Goal: Information Seeking & Learning: Learn about a topic

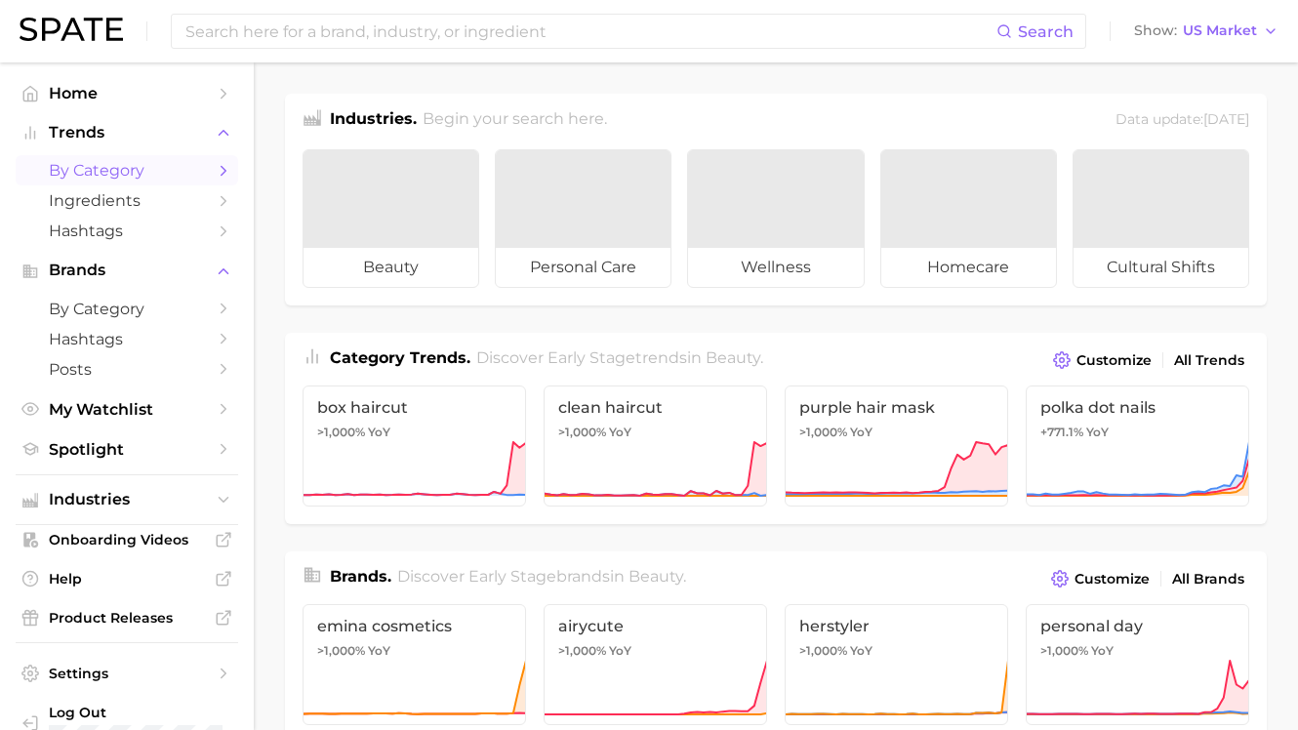
click at [160, 174] on span "by Category" at bounding box center [127, 170] width 156 height 19
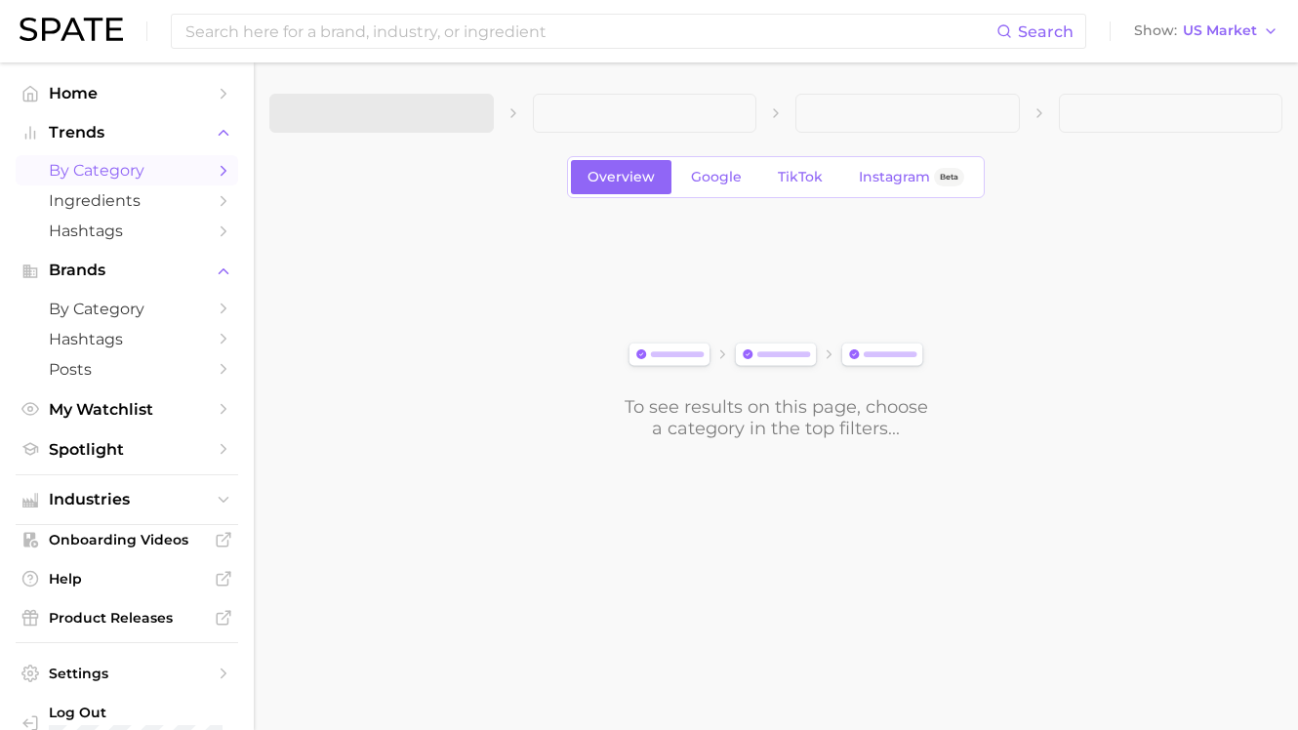
click at [375, 171] on div "Overview Google TikTok Instagram Beta" at bounding box center [775, 177] width 1013 height 42
click at [872, 181] on span "Instagram" at bounding box center [894, 177] width 71 height 17
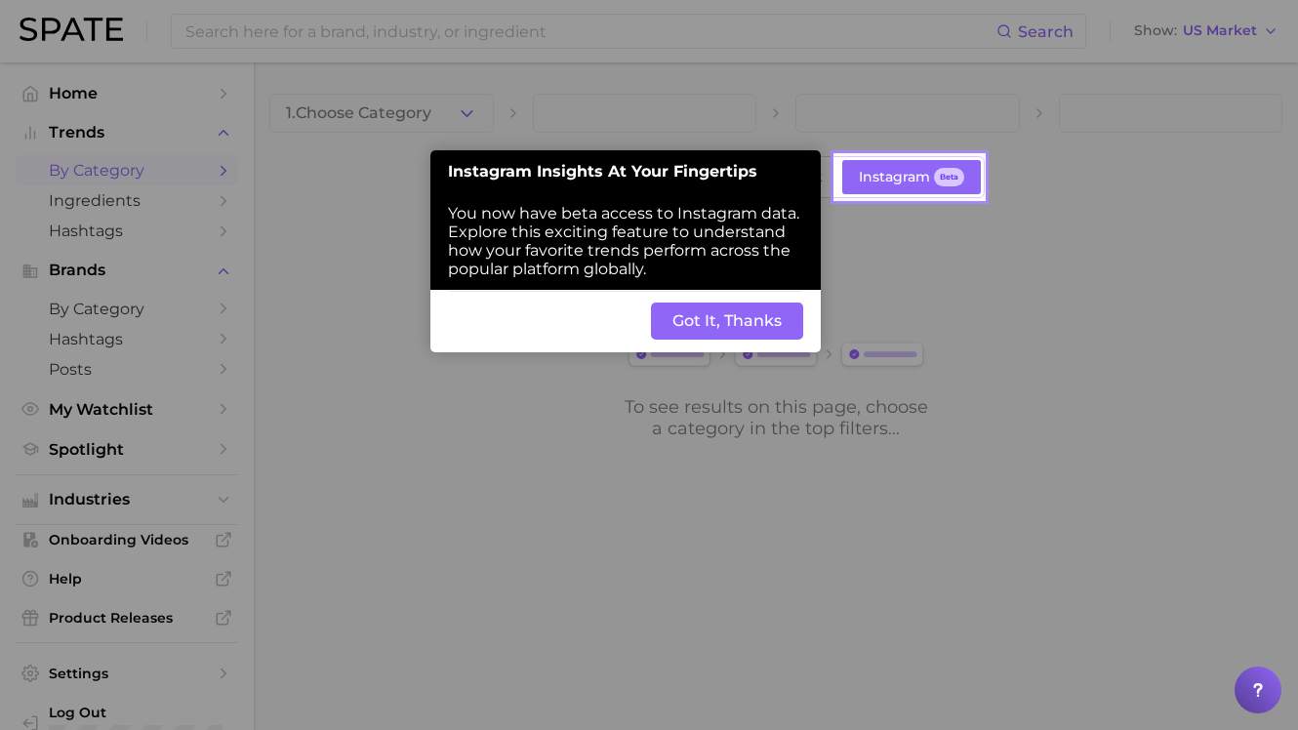
click at [698, 310] on button "Got It, Thanks" at bounding box center [727, 320] width 152 height 37
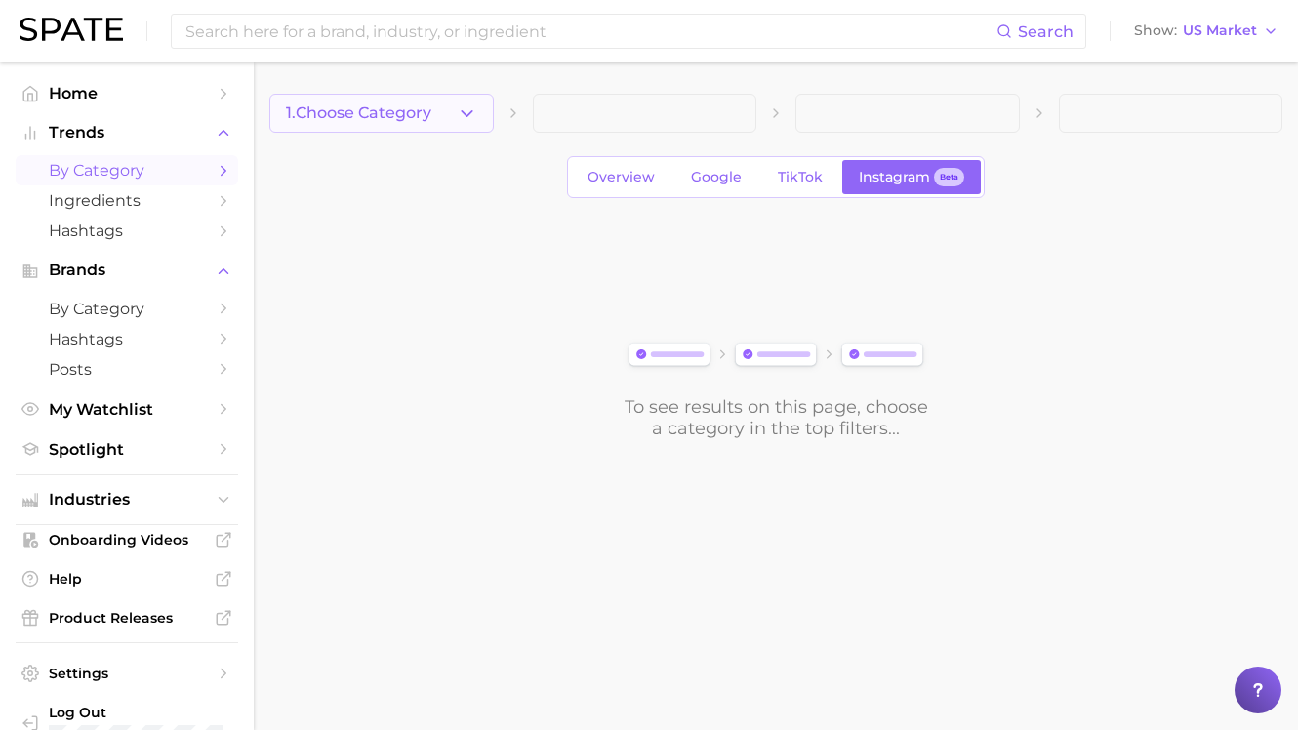
click at [380, 107] on span "1. Choose Category" at bounding box center [358, 113] width 145 height 18
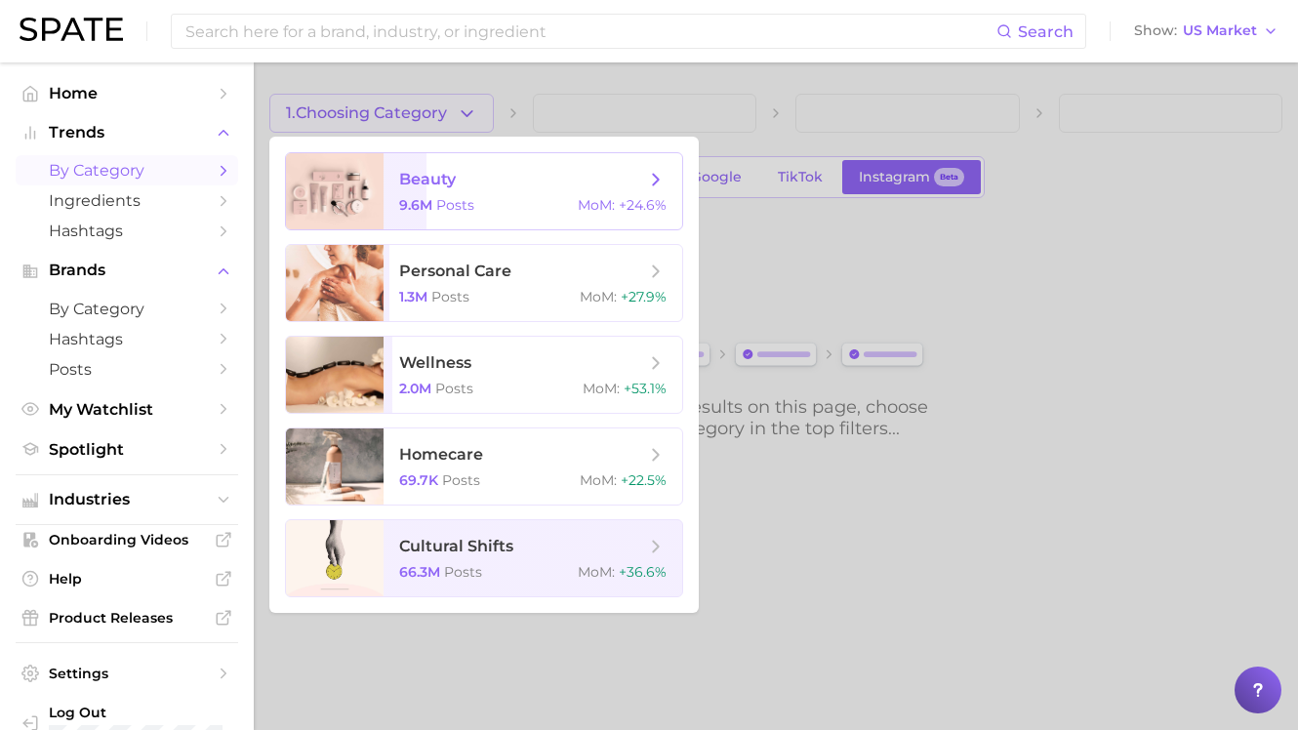
click at [464, 186] on span "beauty" at bounding box center [522, 179] width 246 height 21
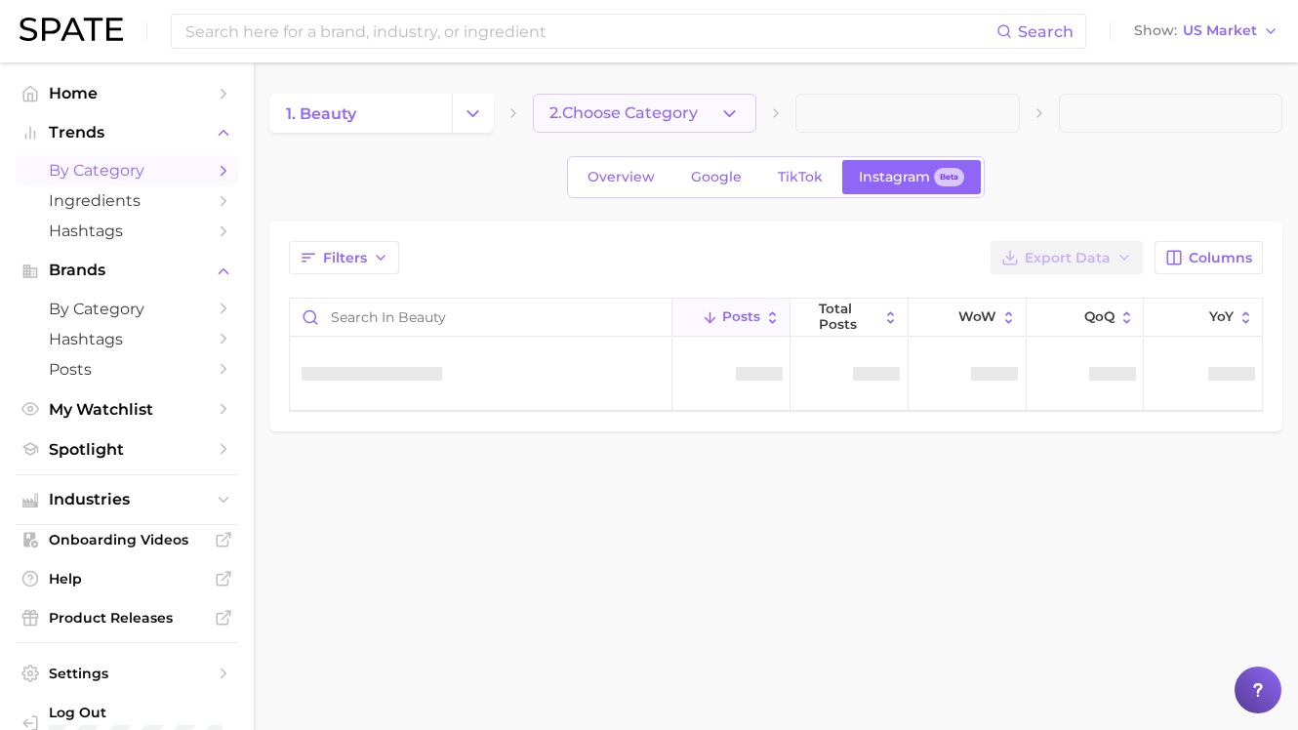
click at [645, 112] on span "2. Choose Category" at bounding box center [623, 113] width 148 height 18
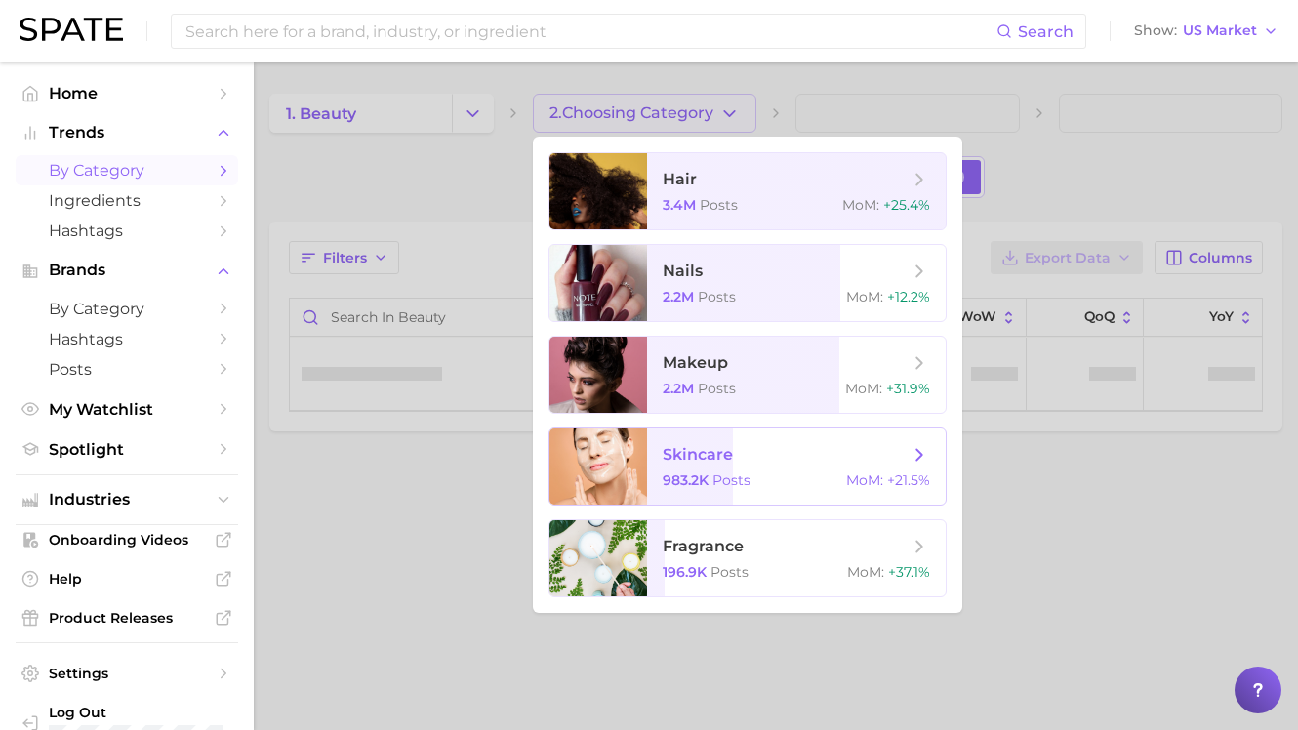
click at [660, 462] on span "skincare 983.2k Posts MoM : +21.5%" at bounding box center [796, 466] width 299 height 76
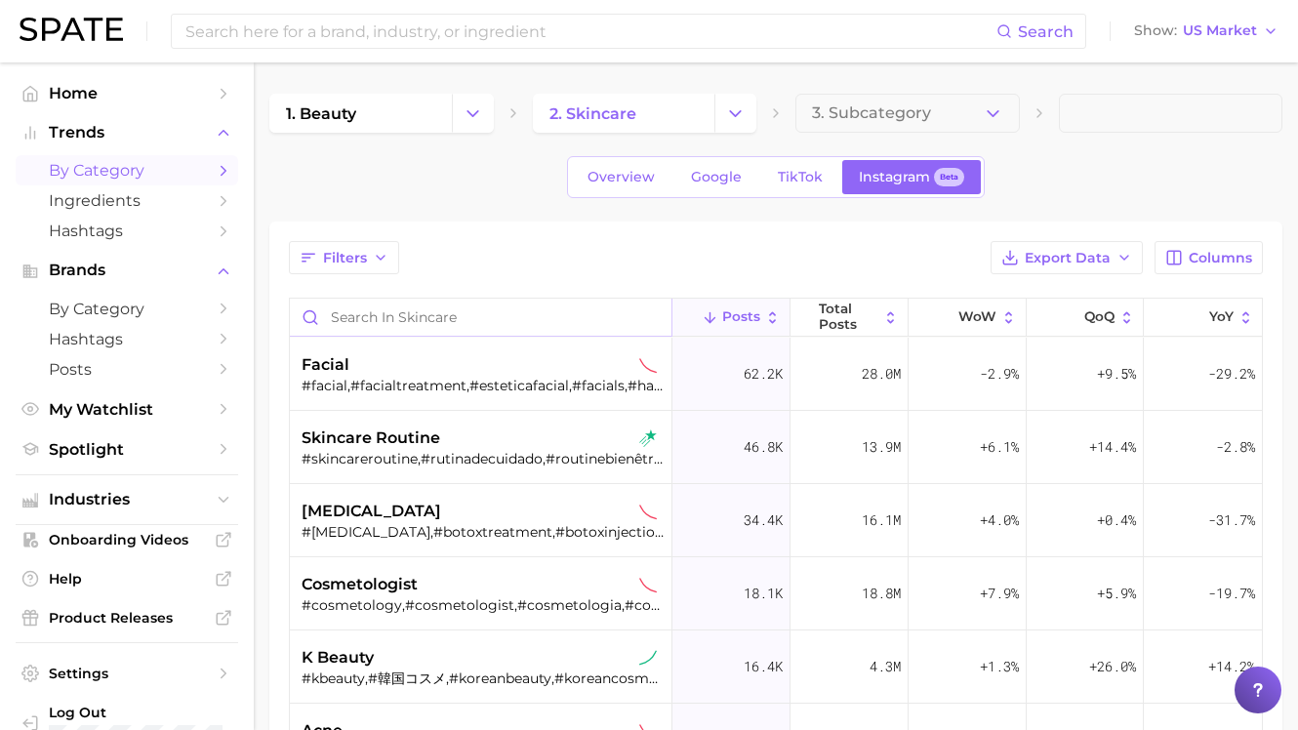
click at [467, 327] on input "Search in skincare" at bounding box center [480, 317] width 381 height 37
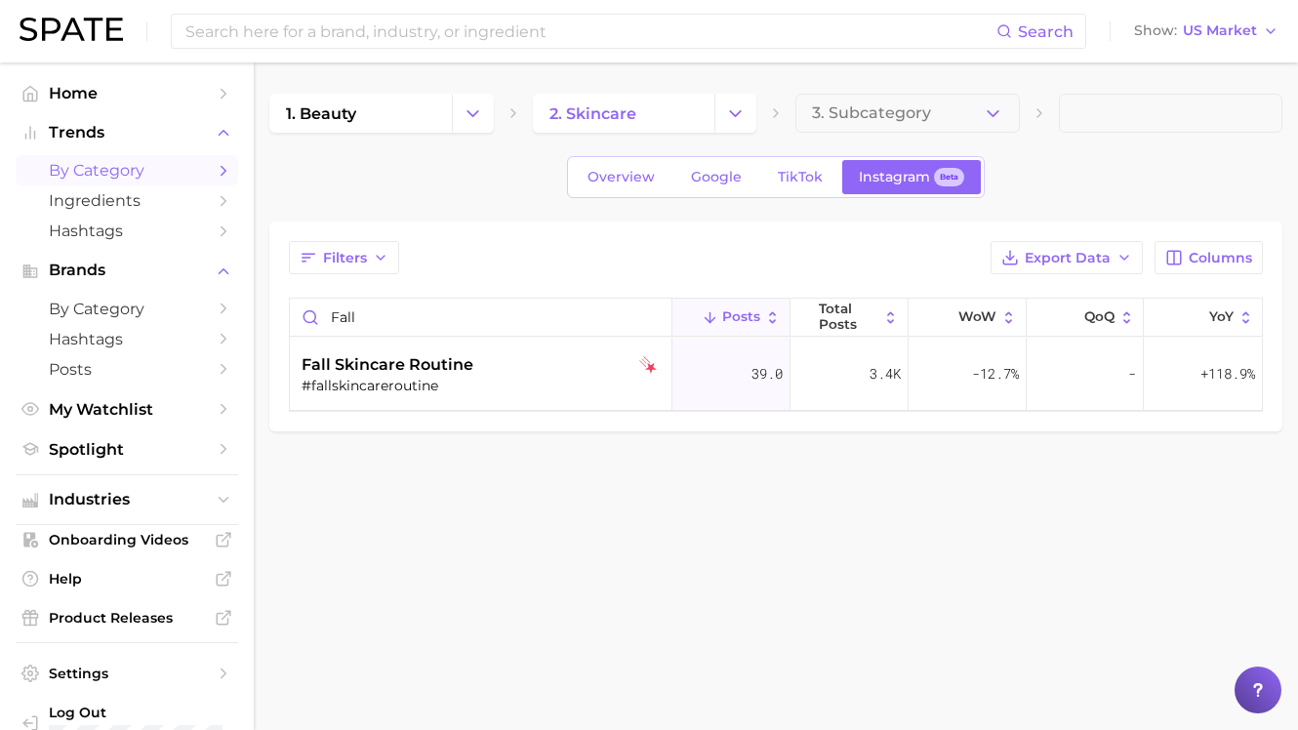
click at [662, 500] on main "1. beauty 2. skincare 3. Subcategory Overview Google TikTok Instagram Beta Filt…" at bounding box center [776, 295] width 1044 height 466
click at [646, 366] on img at bounding box center [648, 365] width 18 height 18
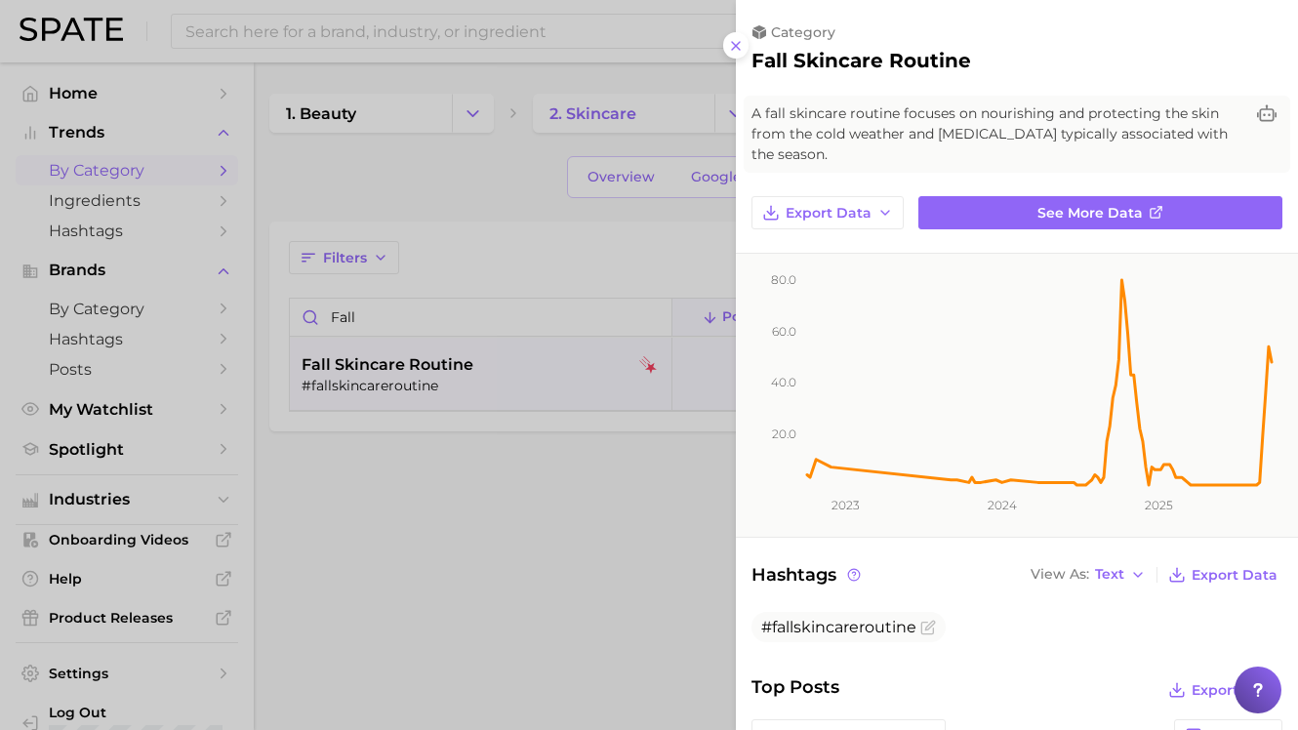
click at [633, 526] on div at bounding box center [649, 365] width 1298 height 730
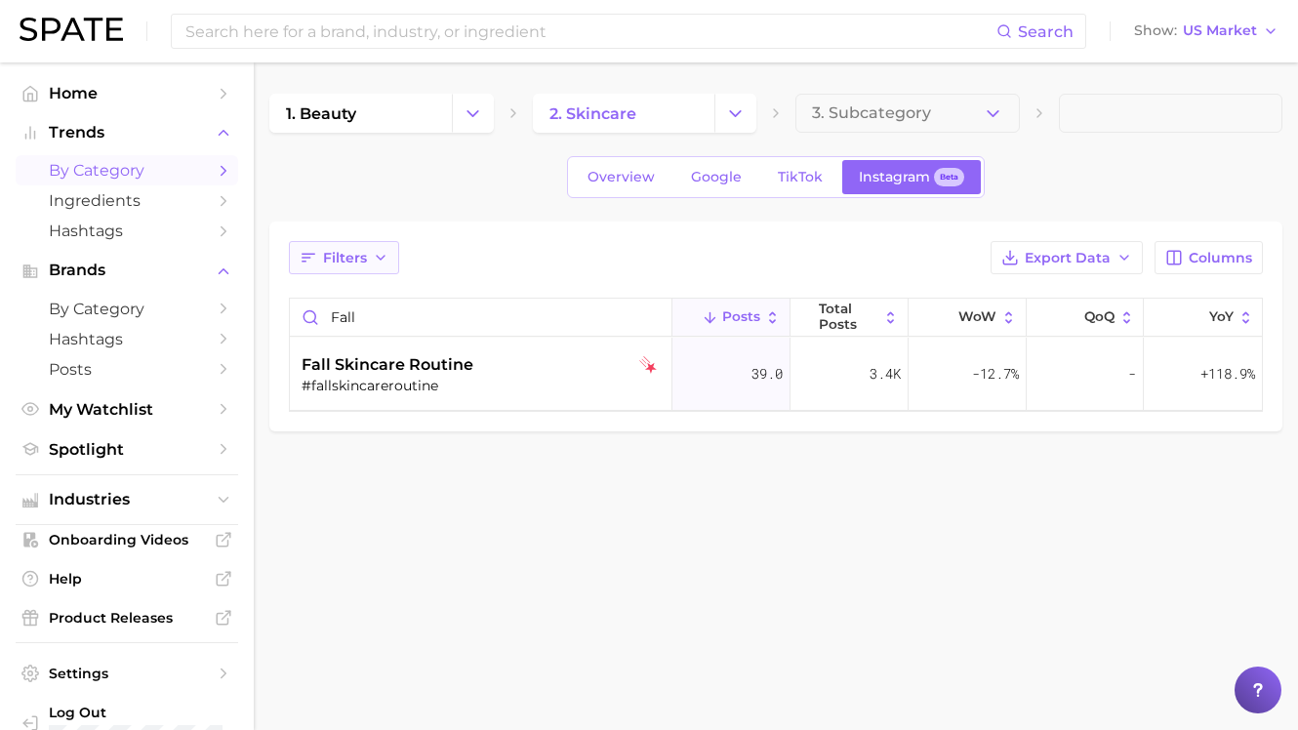
click at [345, 252] on span "Filters" at bounding box center [345, 258] width 44 height 17
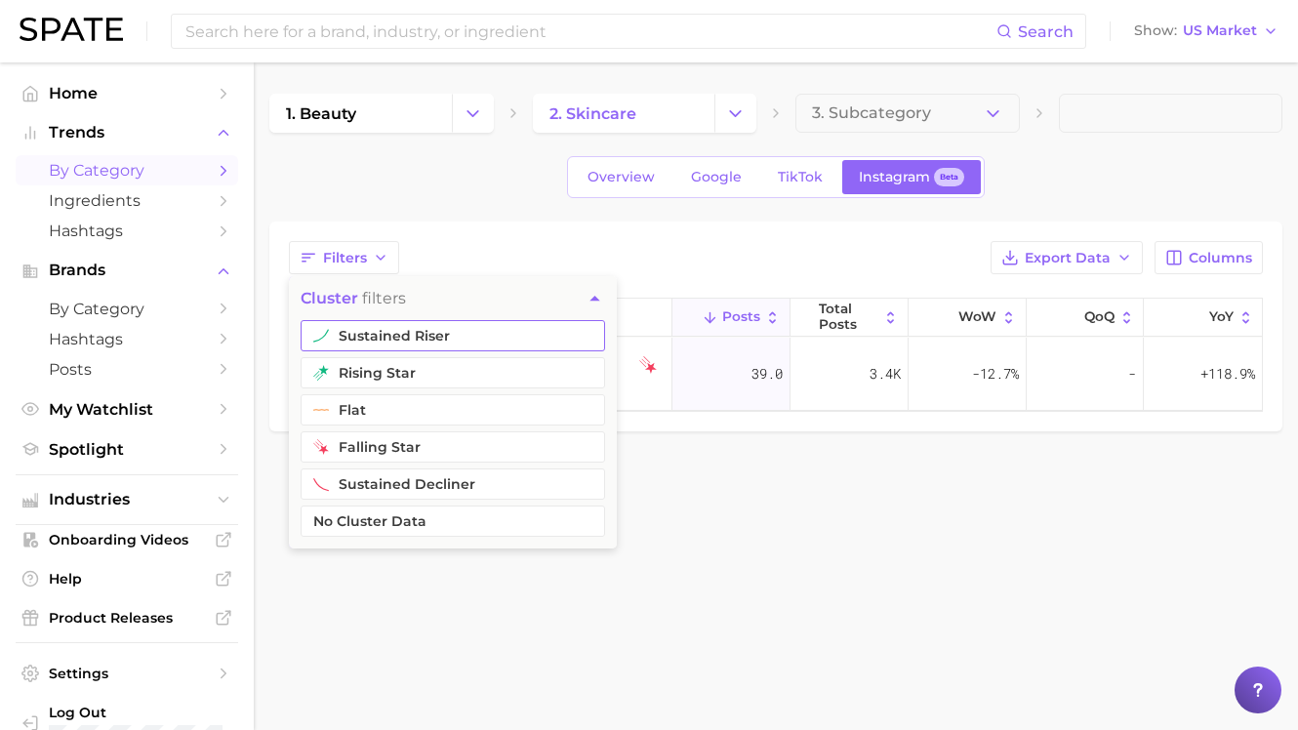
click at [350, 329] on button "sustained riser" at bounding box center [453, 335] width 304 height 31
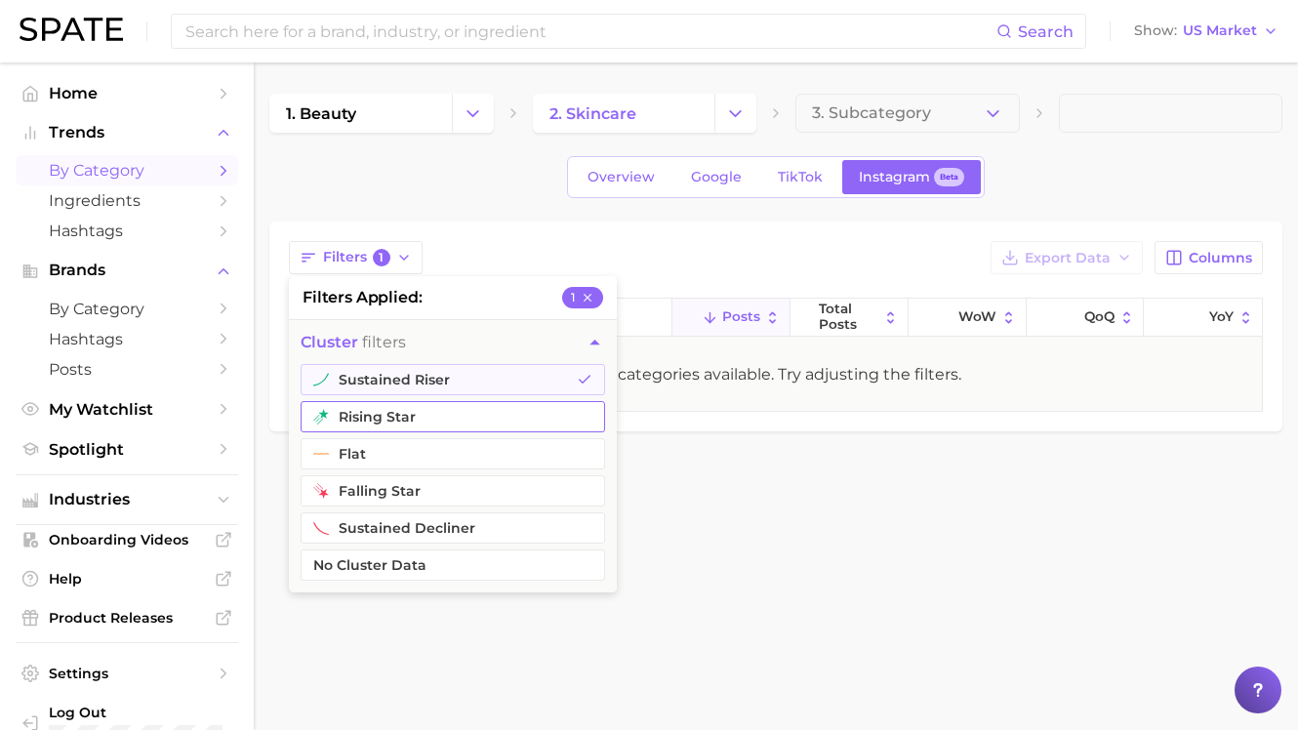
click at [355, 414] on button "rising star" at bounding box center [453, 416] width 304 height 31
click at [573, 235] on div "Filters 2 filters applied 2 cluster filters sustained riser rising star flat fa…" at bounding box center [775, 326] width 1013 height 210
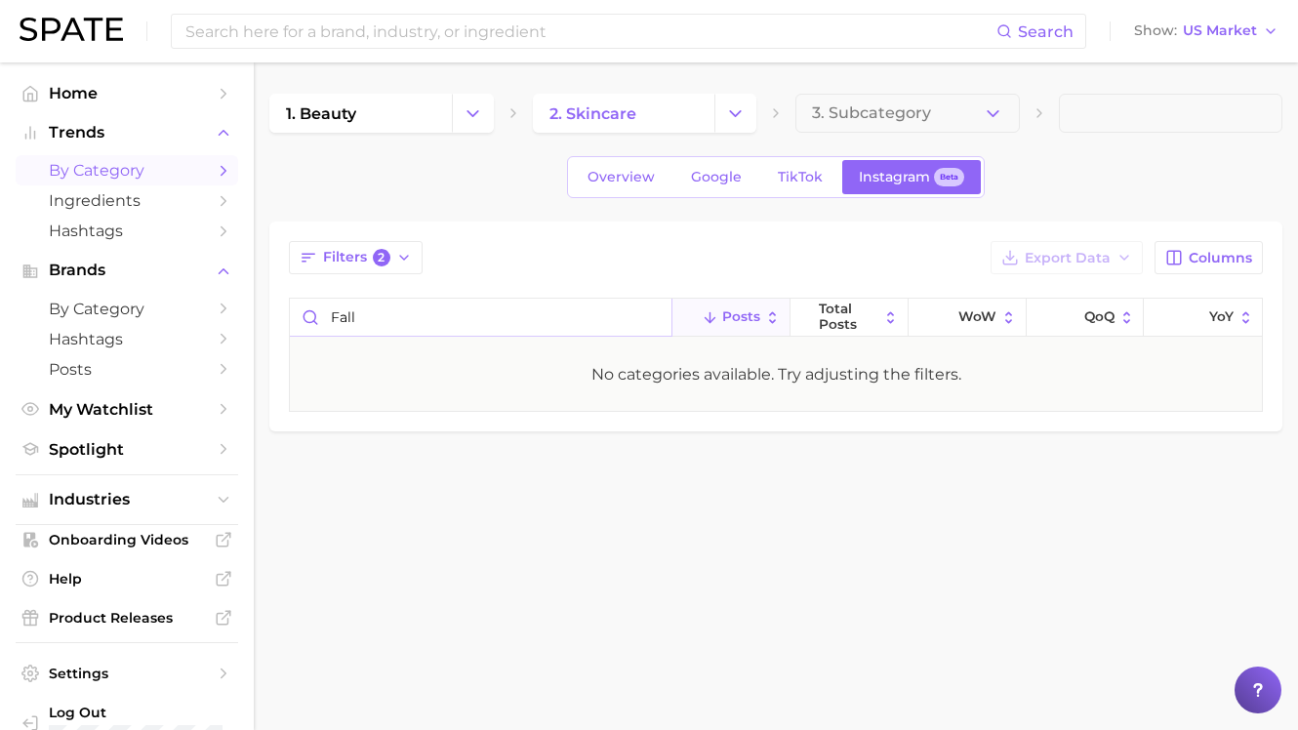
click at [402, 316] on input "fall" at bounding box center [480, 317] width 381 height 37
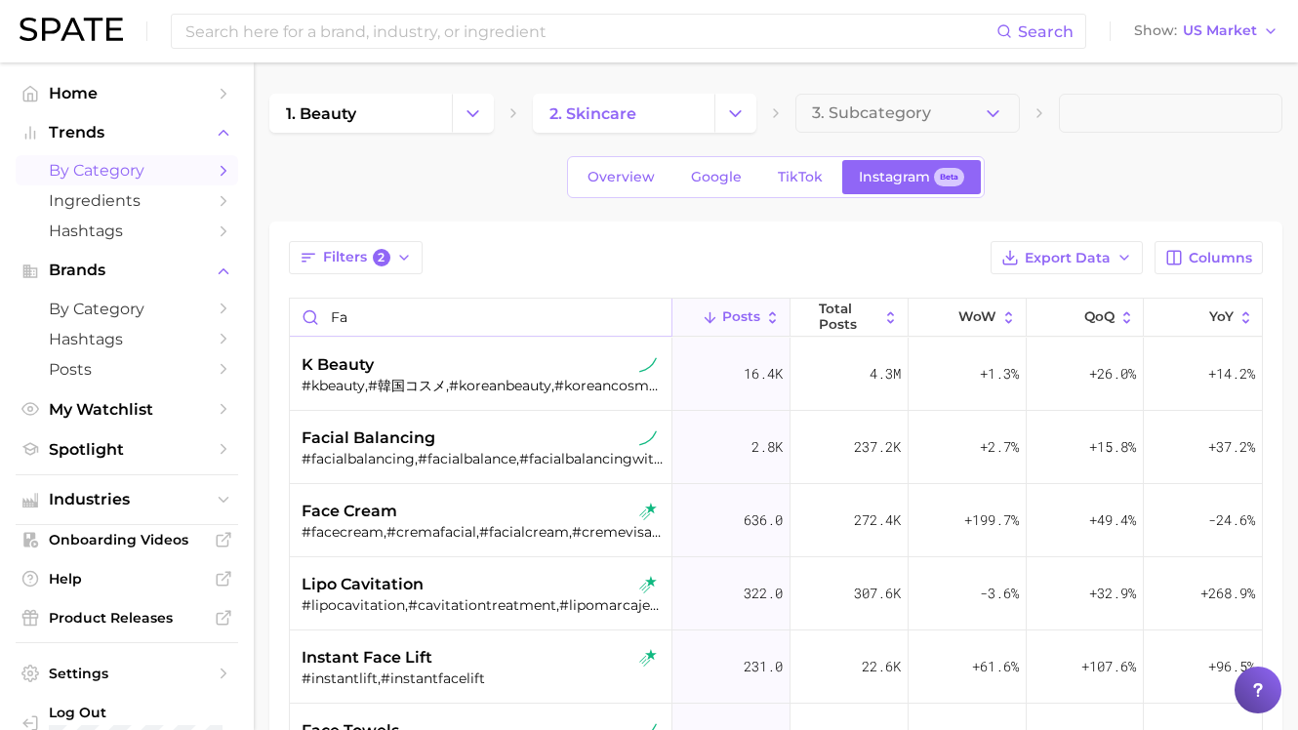
type input "f"
type input "a"
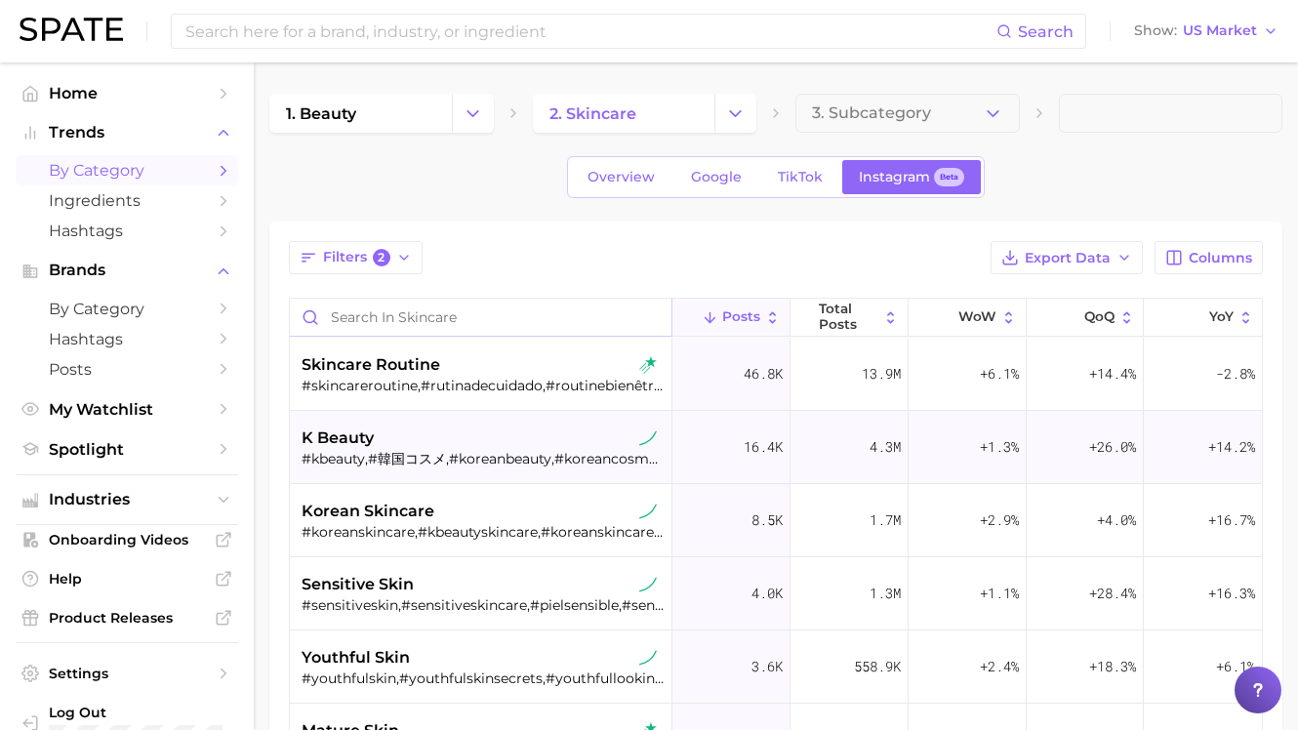
scroll to position [27, 0]
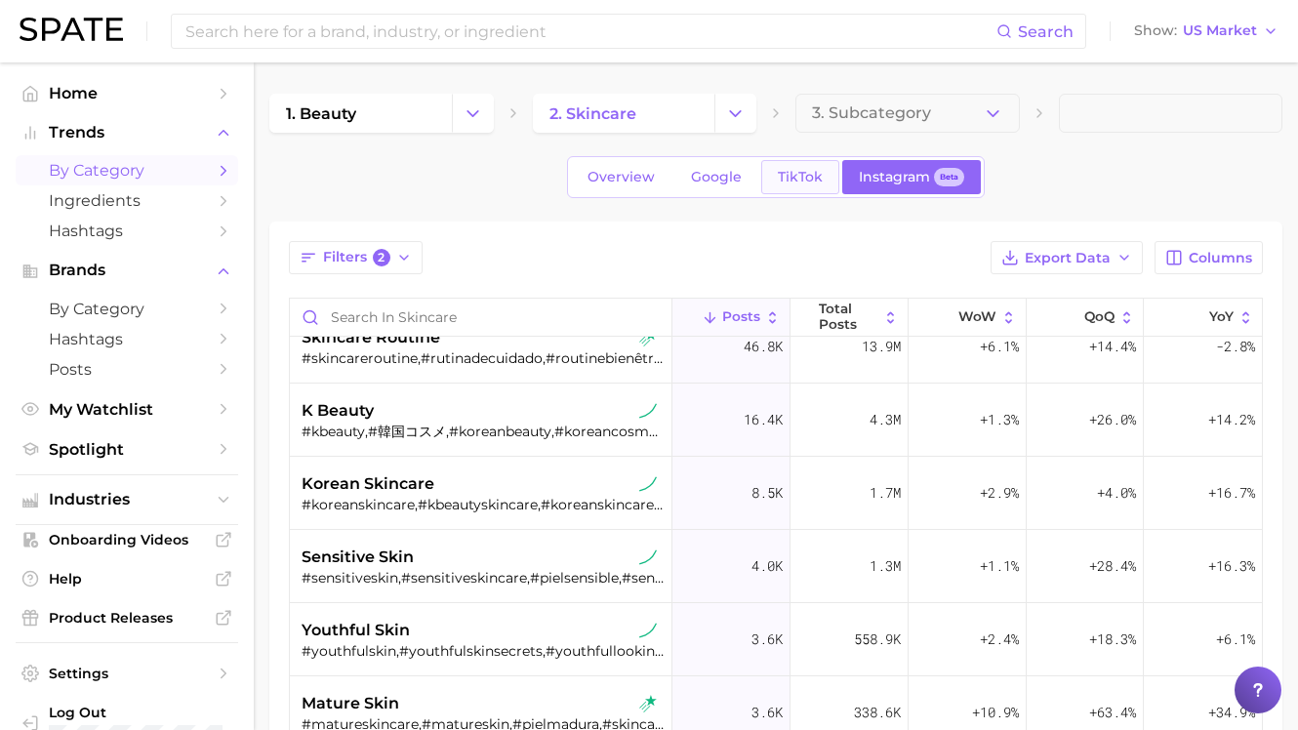
click at [782, 164] on link "TikTok" at bounding box center [800, 177] width 78 height 34
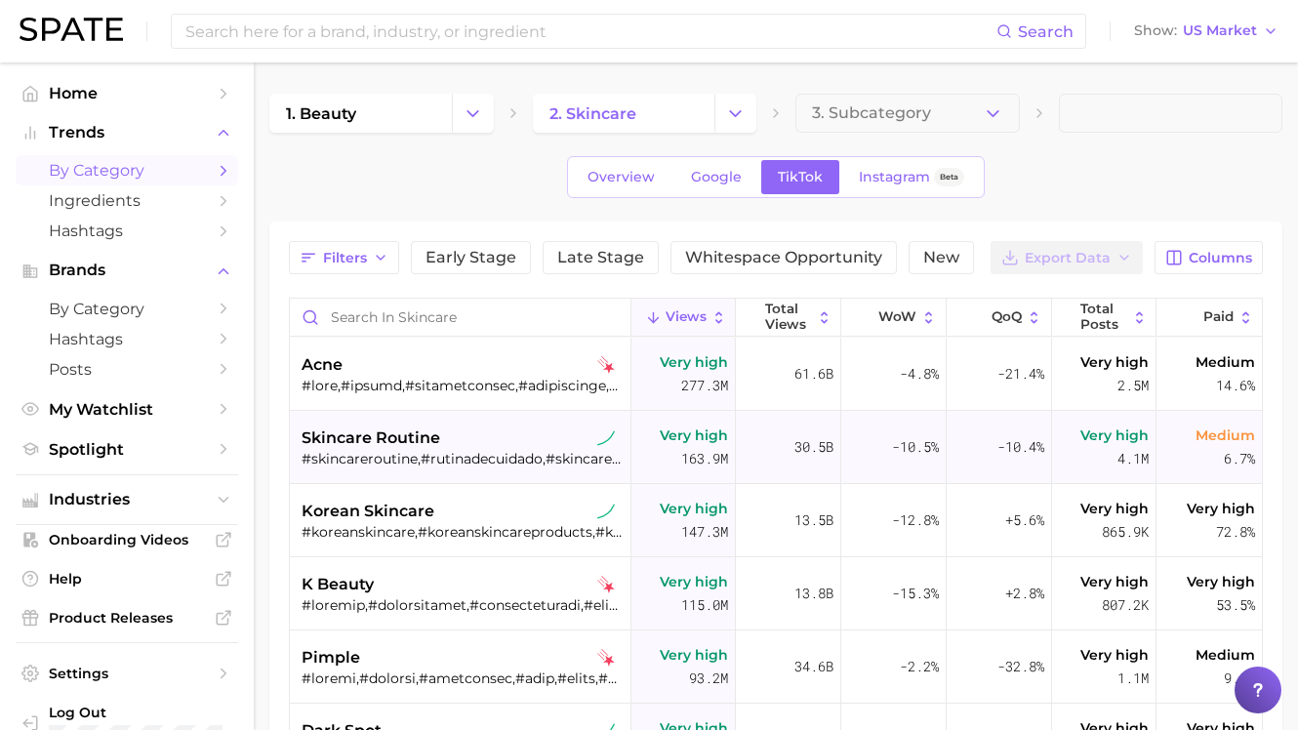
scroll to position [46, 0]
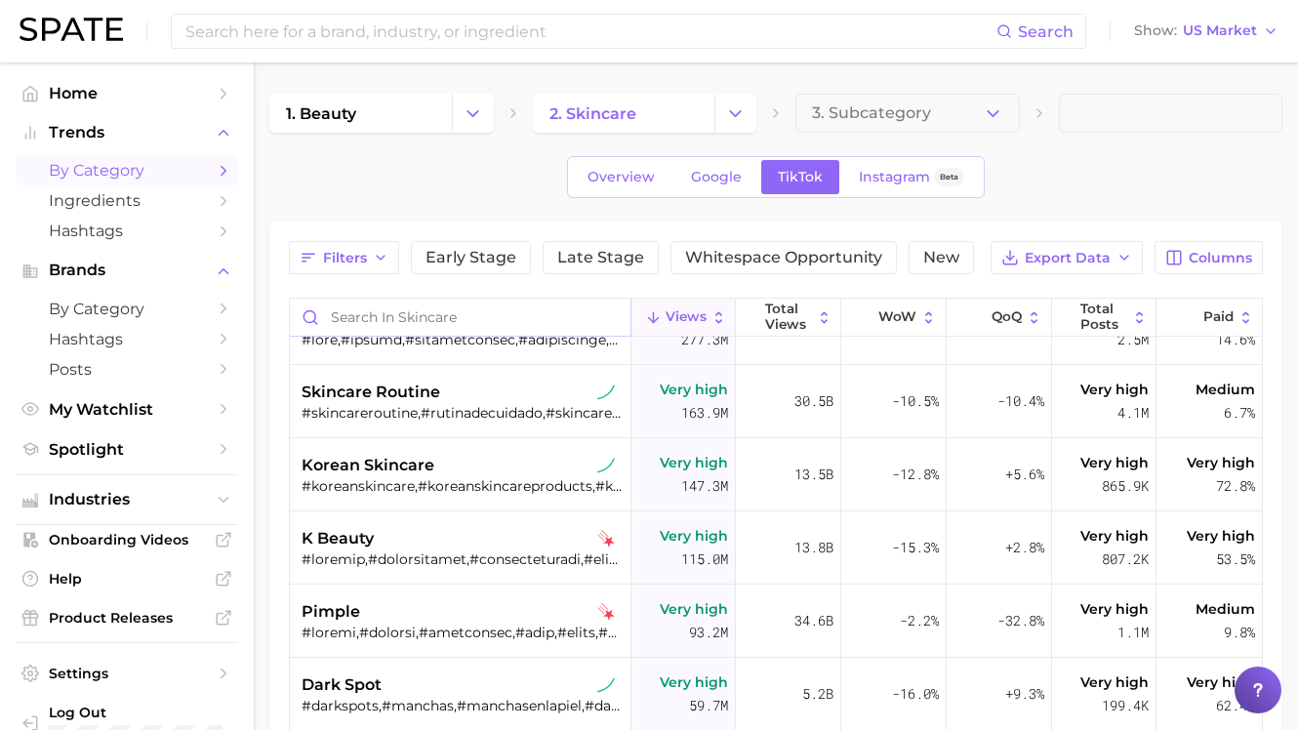
click at [492, 308] on input "Search in skincare" at bounding box center [460, 317] width 341 height 37
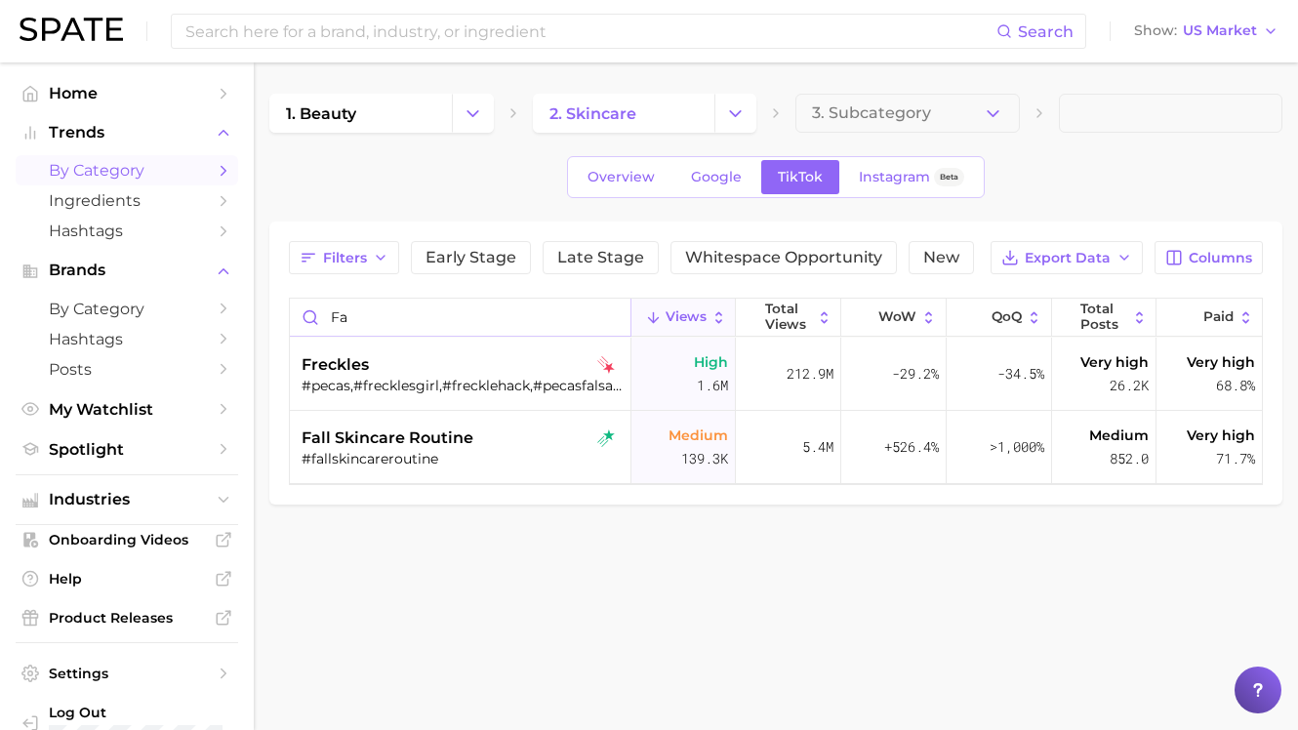
type input "f"
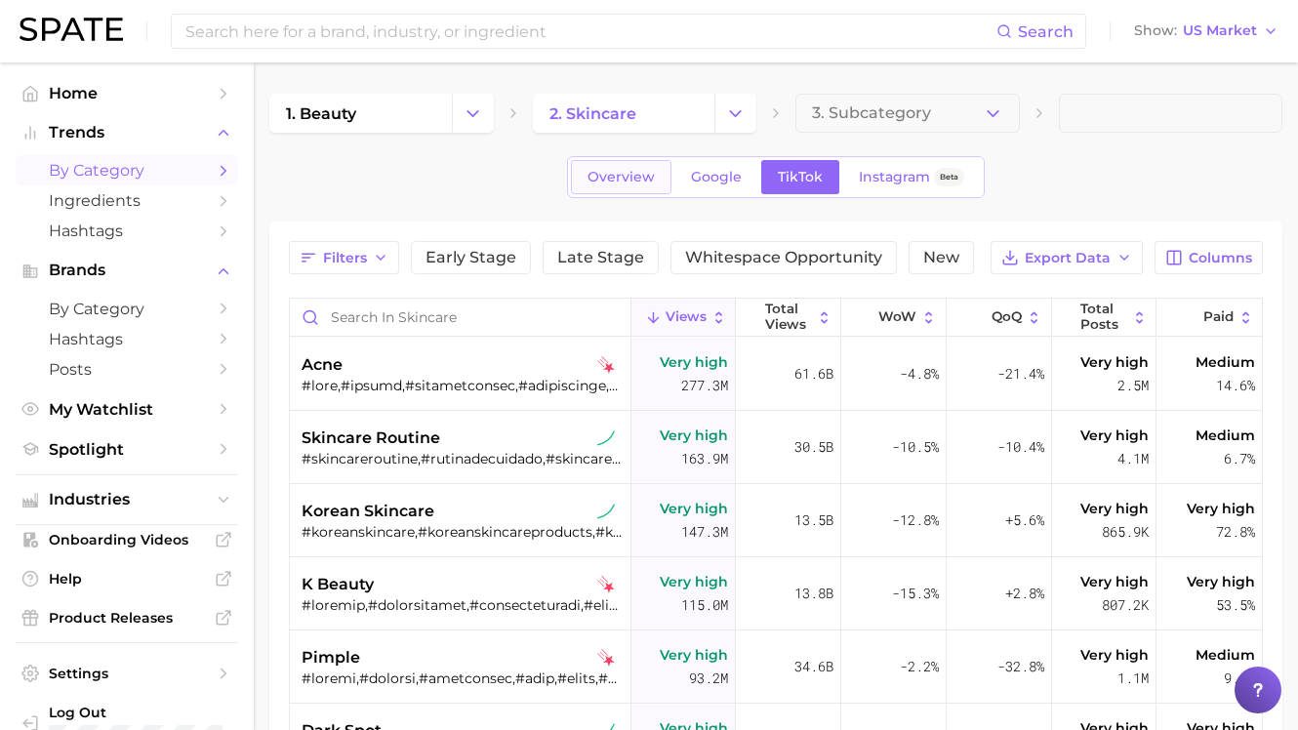
click at [601, 181] on span "Overview" at bounding box center [620, 177] width 67 height 17
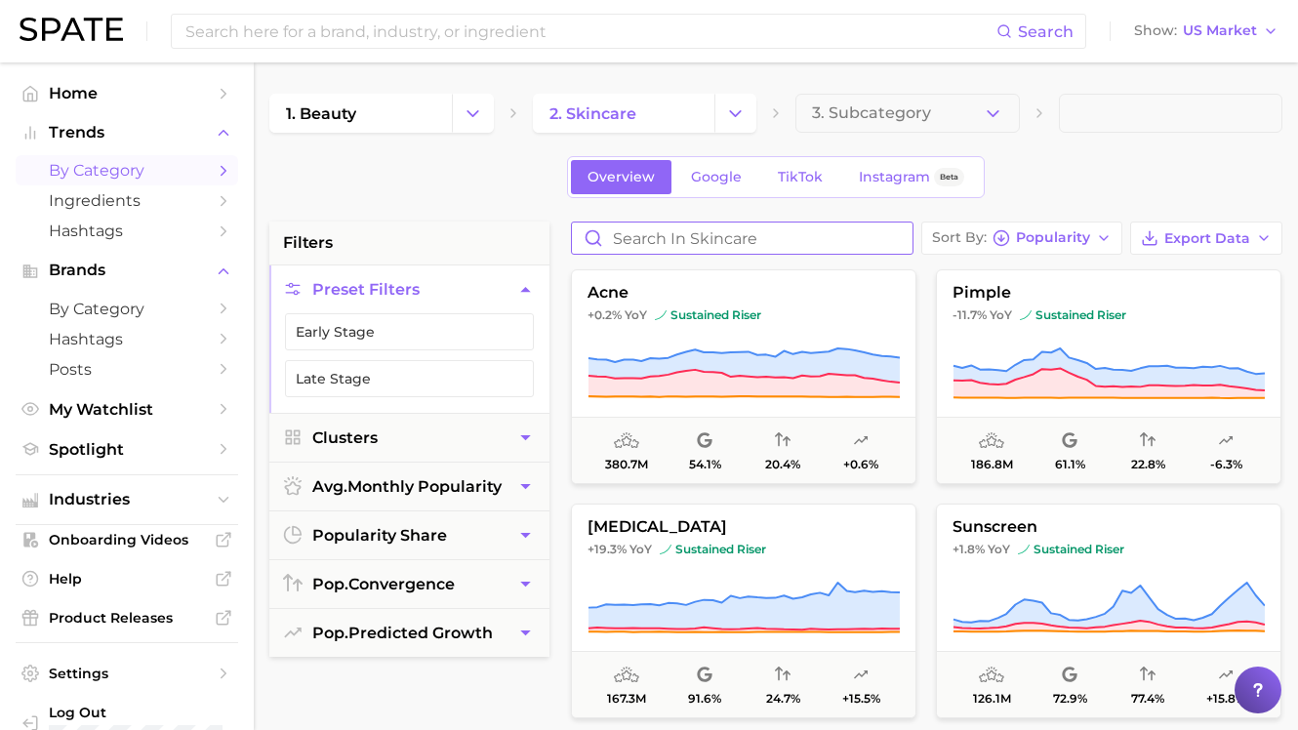
click at [613, 241] on input "Search in skincare" at bounding box center [742, 237] width 341 height 31
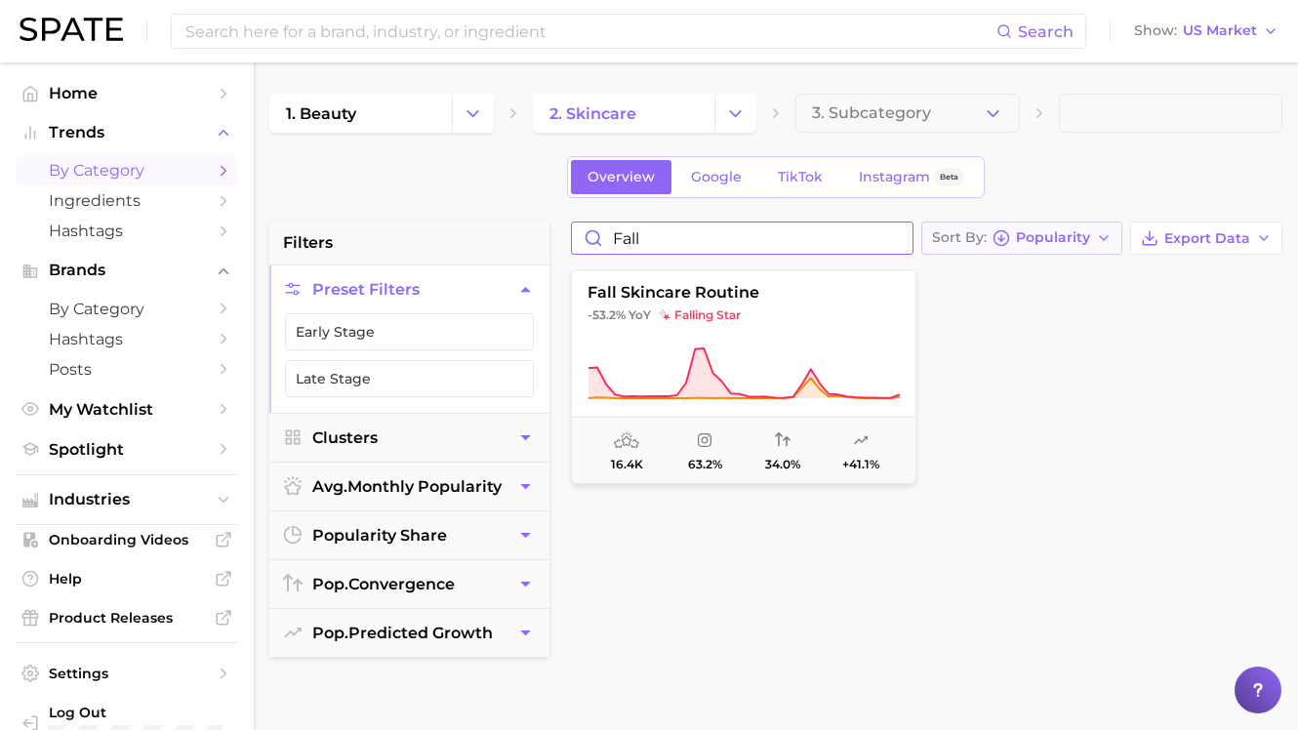
type input "fall"
click at [1033, 232] on span "Popularity" at bounding box center [1053, 237] width 74 height 11
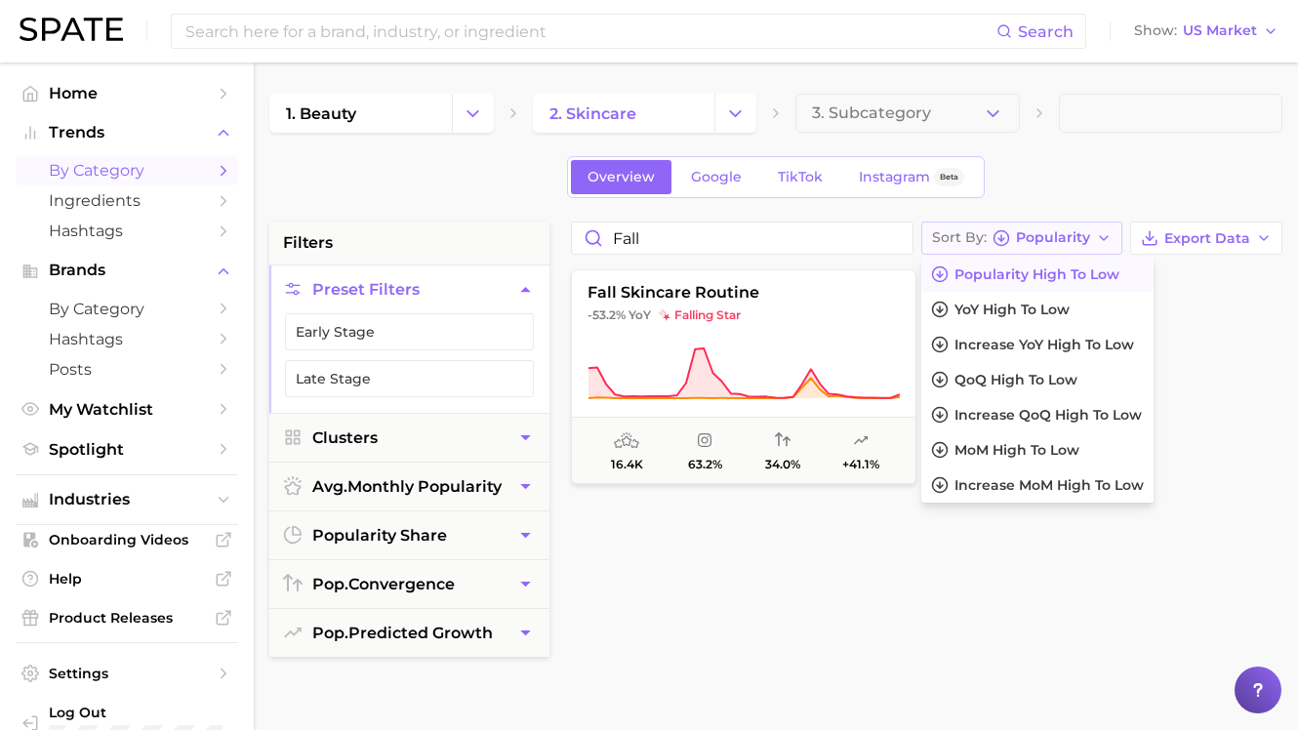
click at [1033, 232] on span "Popularity" at bounding box center [1053, 237] width 74 height 11
